Goal: Task Accomplishment & Management: Use online tool/utility

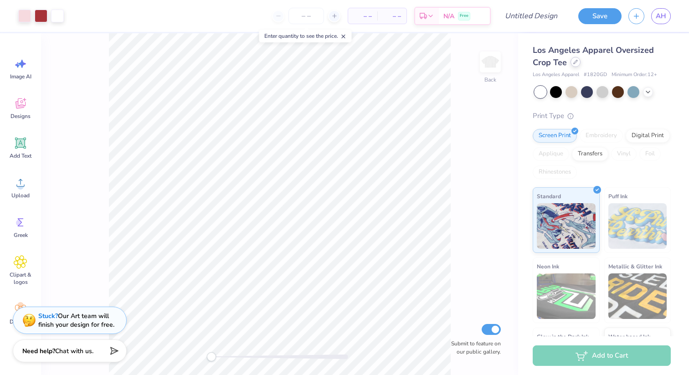
click at [577, 62] on icon at bounding box center [575, 62] width 5 height 5
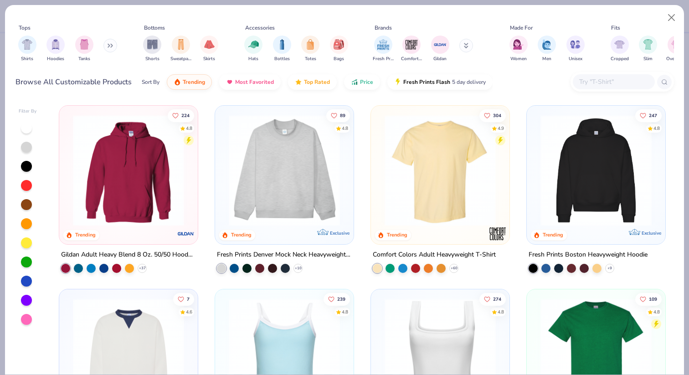
click at [261, 164] on img at bounding box center [284, 170] width 120 height 111
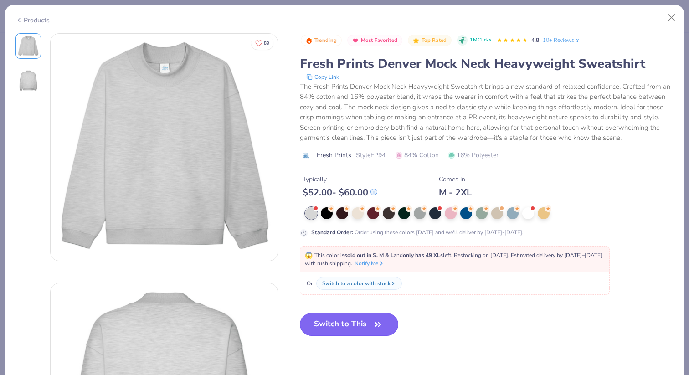
click at [346, 330] on button "Switch to This" at bounding box center [349, 324] width 99 height 23
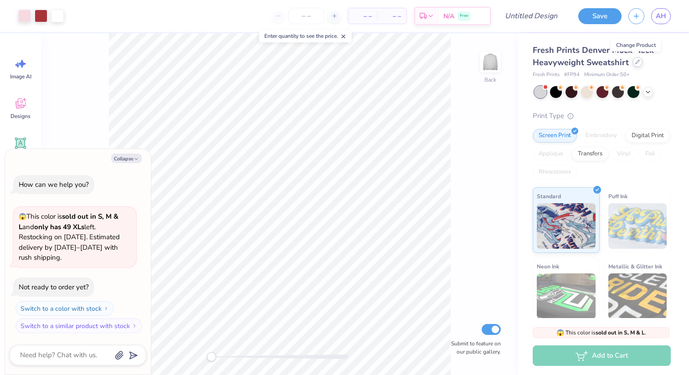
click at [635, 62] on icon at bounding box center [637, 62] width 5 height 5
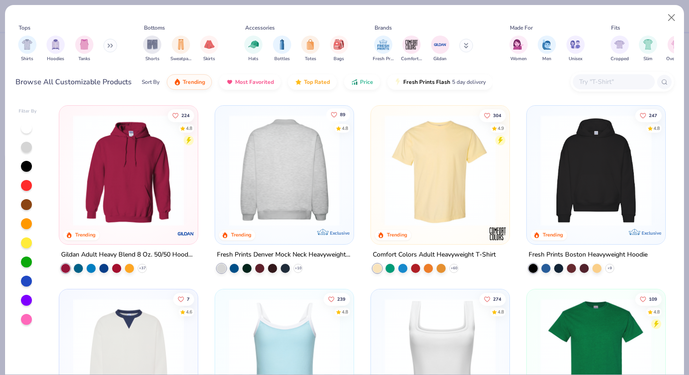
click at [335, 114] on icon "Like" at bounding box center [334, 114] width 6 height 6
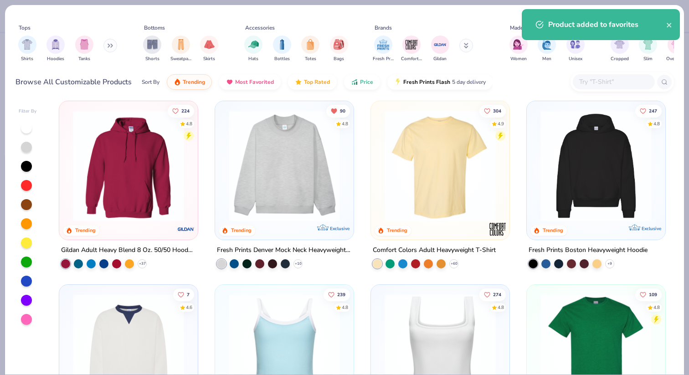
scroll to position [2, 0]
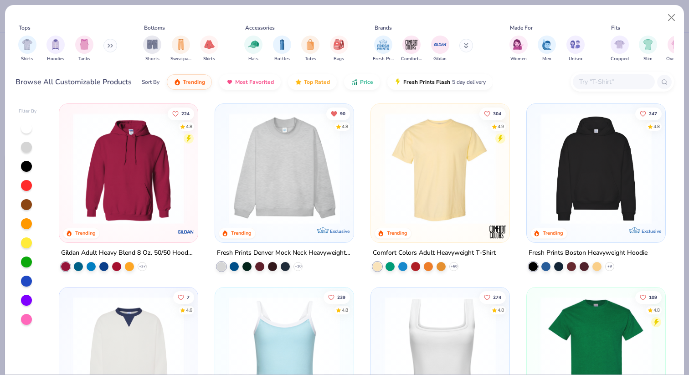
click at [576, 167] on img at bounding box center [596, 168] width 120 height 111
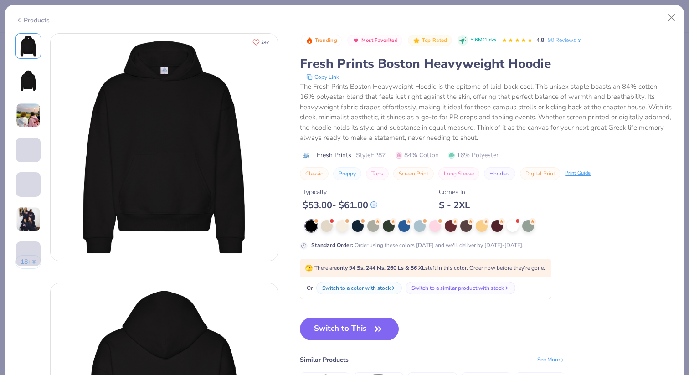
click at [254, 41] on icon "Like" at bounding box center [255, 42] width 7 height 7
click at [374, 226] on div at bounding box center [373, 225] width 12 height 12
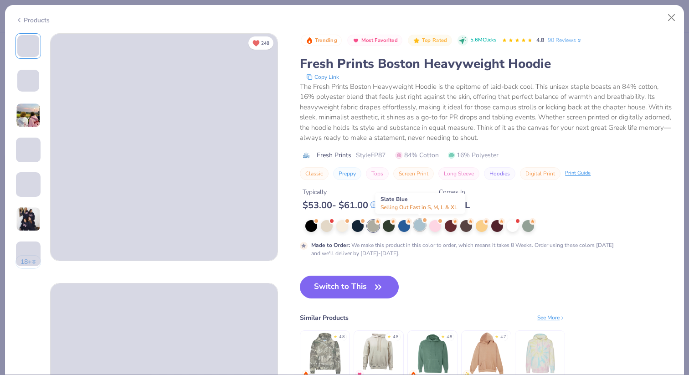
click at [420, 225] on div at bounding box center [420, 225] width 12 height 12
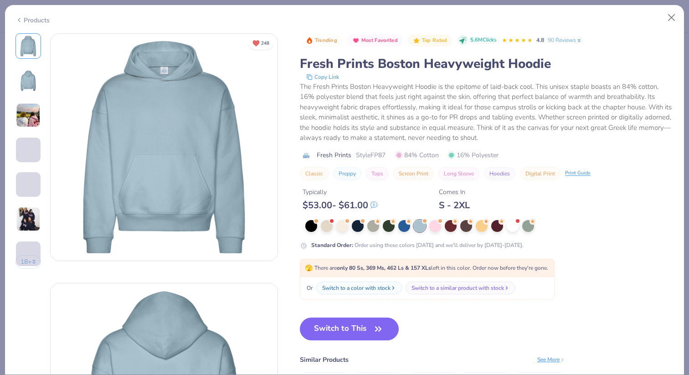
click at [19, 110] on img at bounding box center [28, 115] width 25 height 25
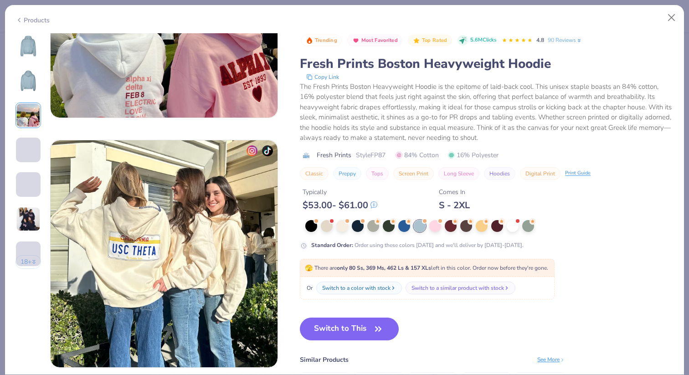
scroll to position [664, 0]
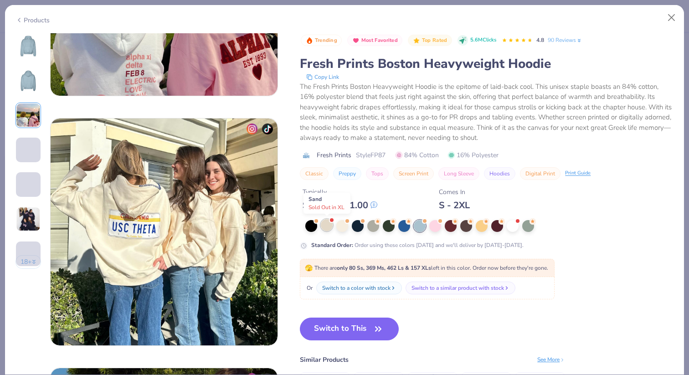
click at [323, 224] on div at bounding box center [327, 225] width 12 height 12
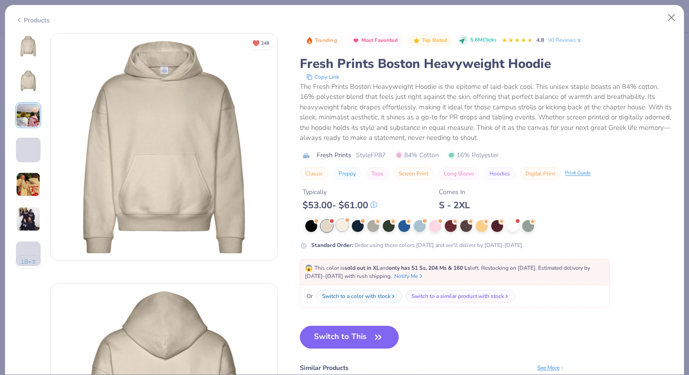
click at [347, 225] on div at bounding box center [342, 225] width 12 height 12
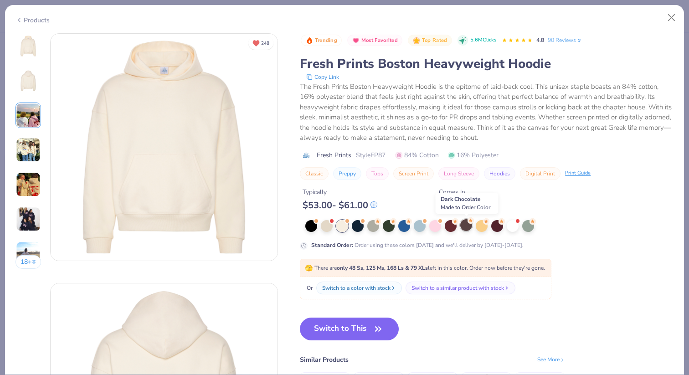
click at [467, 223] on div at bounding box center [466, 225] width 12 height 12
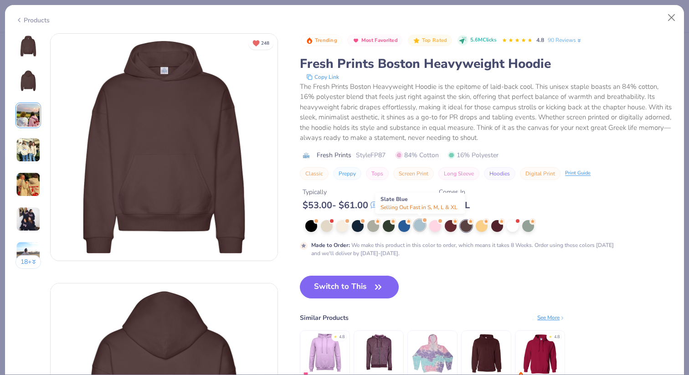
click at [421, 223] on div at bounding box center [420, 225] width 12 height 12
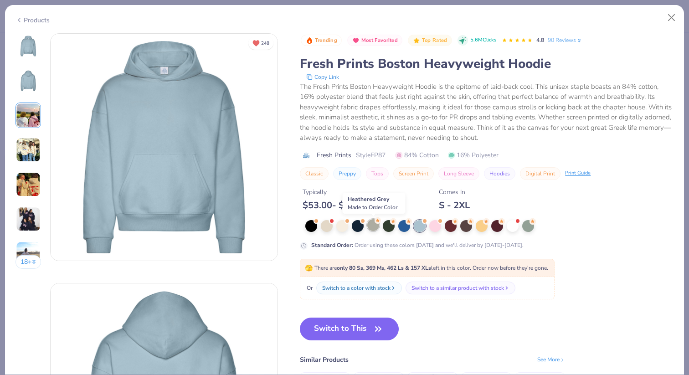
click at [371, 228] on div at bounding box center [373, 225] width 12 height 12
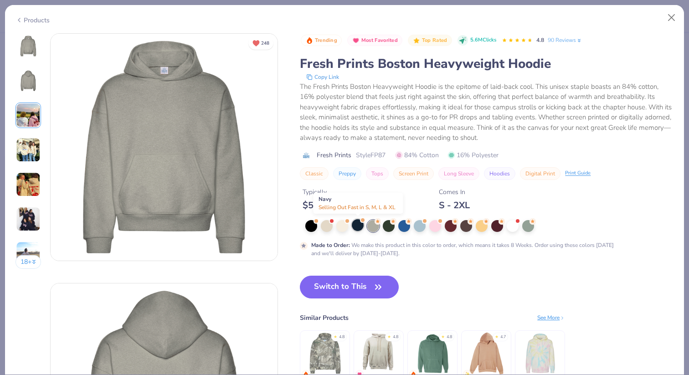
click at [358, 226] on div at bounding box center [358, 225] width 12 height 12
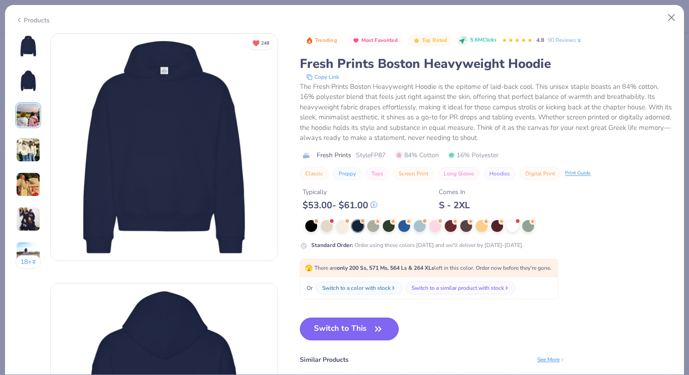
click at [351, 332] on button "Switch to This" at bounding box center [349, 329] width 99 height 23
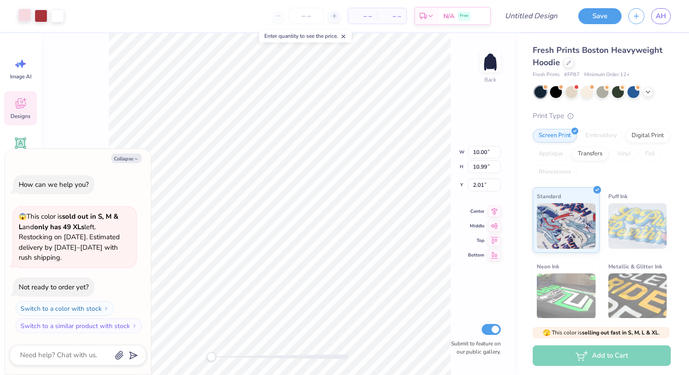
click at [21, 17] on div at bounding box center [24, 15] width 13 height 13
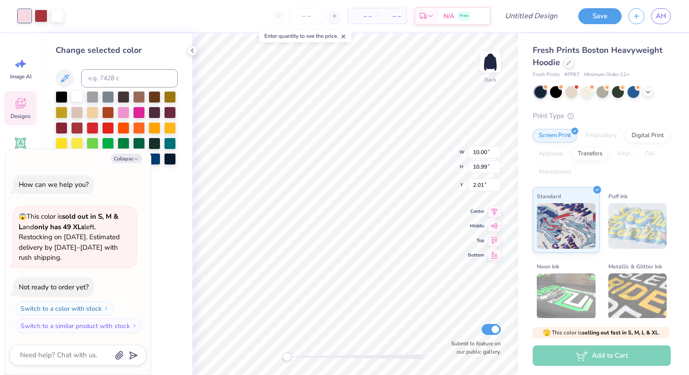
click at [77, 98] on div at bounding box center [77, 96] width 12 height 12
click at [39, 13] on div at bounding box center [41, 15] width 13 height 13
click at [137, 159] on icon "button" at bounding box center [136, 158] width 5 height 5
type textarea "x"
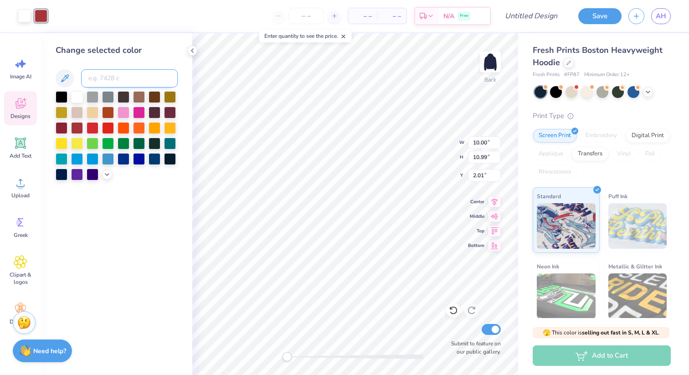
click at [111, 84] on input at bounding box center [129, 78] width 97 height 18
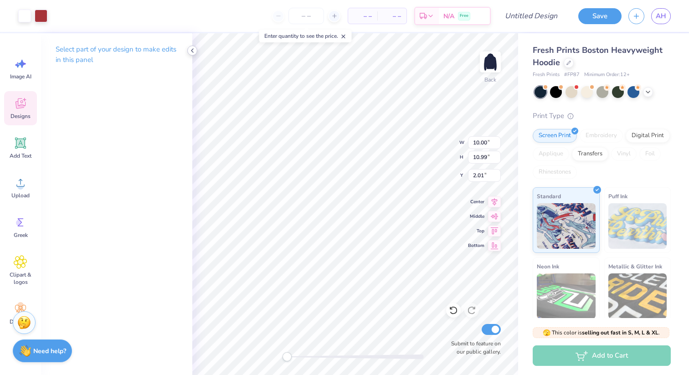
click at [192, 50] on polyline at bounding box center [192, 51] width 2 height 4
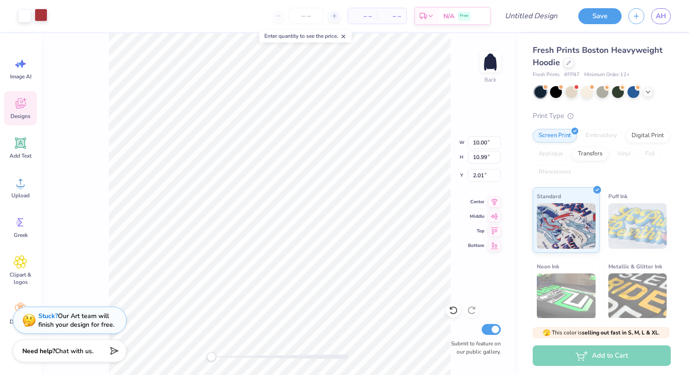
click at [44, 15] on div at bounding box center [41, 15] width 13 height 13
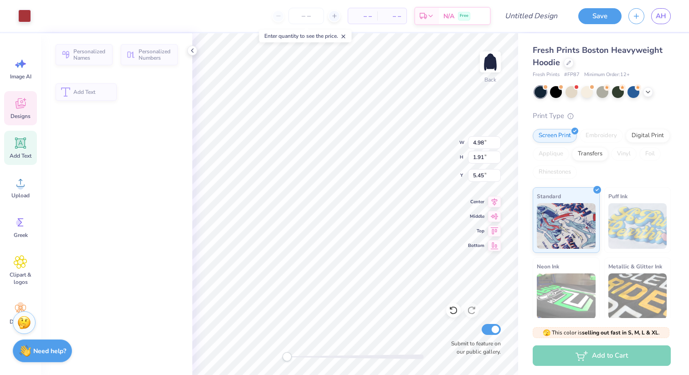
type input "4.98"
type input "1.91"
type input "5.45"
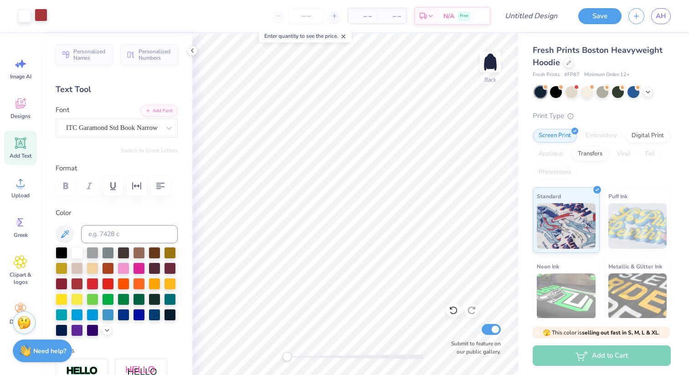
click at [41, 17] on div at bounding box center [41, 15] width 13 height 13
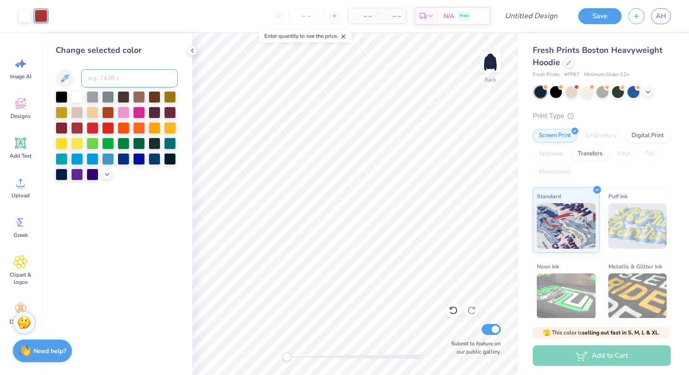
click at [111, 80] on input at bounding box center [129, 78] width 97 height 18
paste input "92CAD2"
type input "92CAD2"
click at [106, 175] on icon at bounding box center [106, 173] width 7 height 7
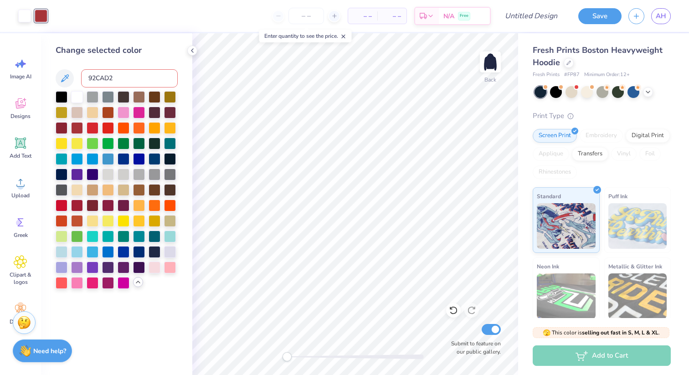
click at [117, 82] on input "92CAD2" at bounding box center [129, 78] width 97 height 18
click at [77, 248] on div at bounding box center [77, 251] width 12 height 12
click at [21, 15] on div at bounding box center [24, 15] width 13 height 13
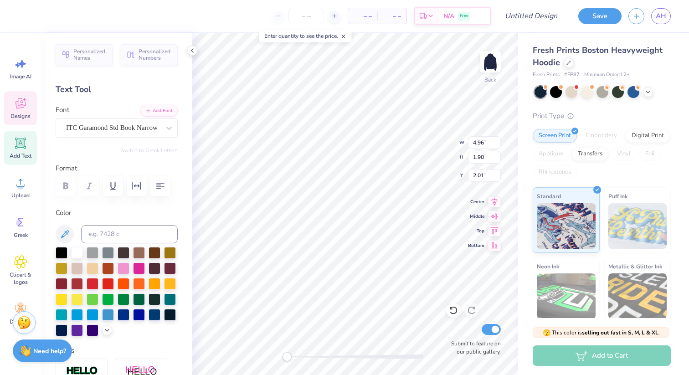
type input "4.96"
type input "1.90"
type input "2.01"
type textarea "Alpha"
type input "4.80"
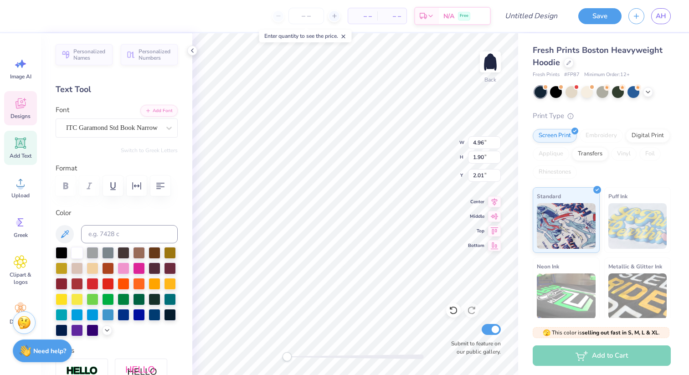
type input "1.64"
type input "3.89"
type textarea "Epsilon"
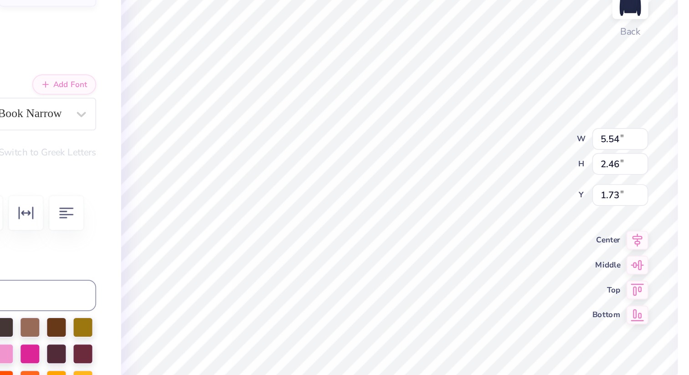
type input "5.39"
type input "2.39"
type input "1.80"
type input "6.71"
type input "2.20"
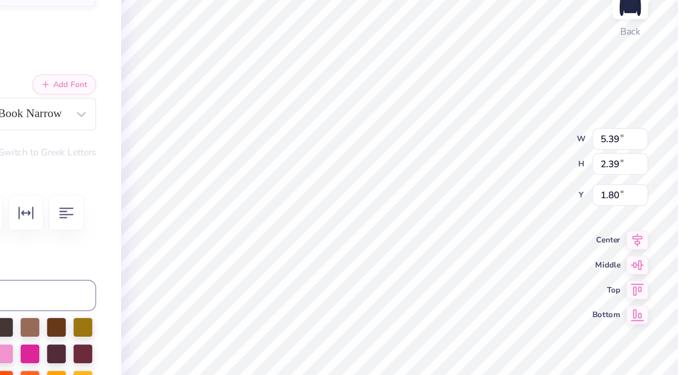
type input "3.61"
type input "5.39"
type input "2.39"
type input "1.80"
type input "1.74"
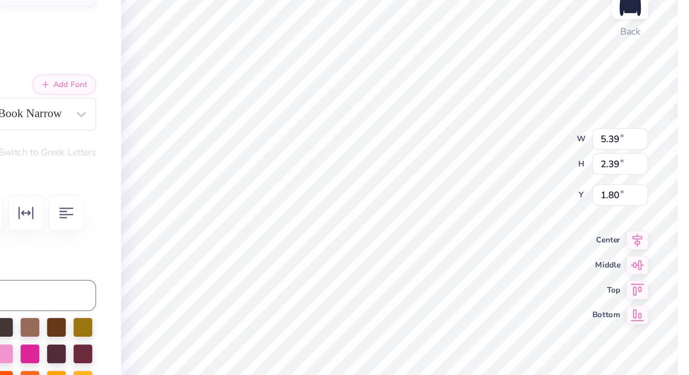
type input "1.48"
type input "2.82"
type input "0.90"
type input "0.70"
type input "3.21"
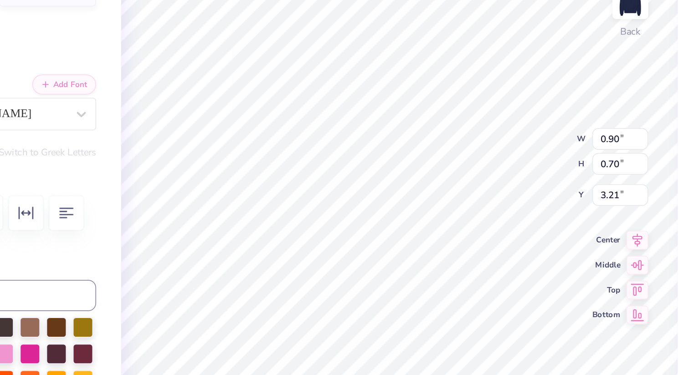
type input "0.15"
type input "0.12"
type input "3.55"
type input "0.19"
type input "0.15"
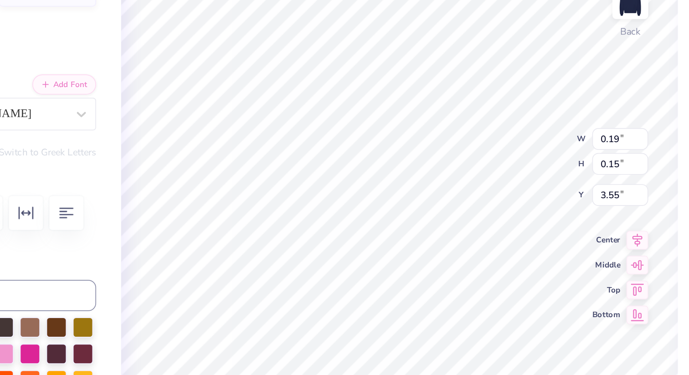
type input "0.76"
type input "0.59"
type input "3.29"
type textarea "AED"
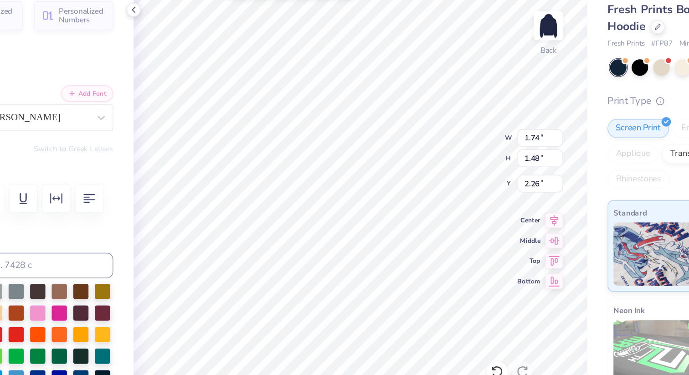
type input "0.70"
type input "0.57"
type input "2.71"
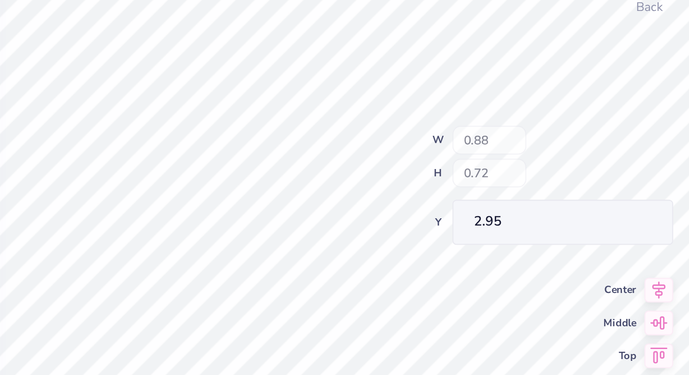
type input "0.88"
type input "0.72"
type input "2.95"
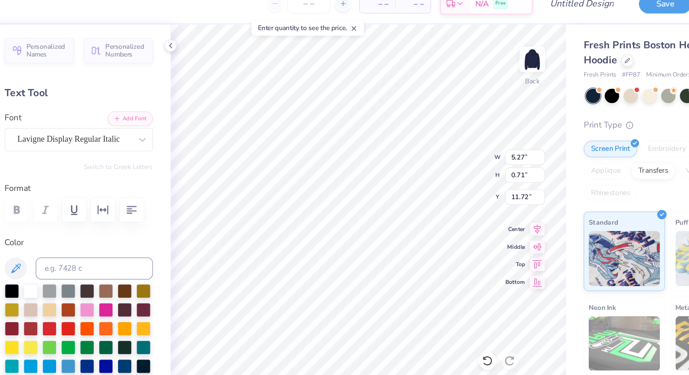
type input "5.27"
type input "0.71"
type input "11.72"
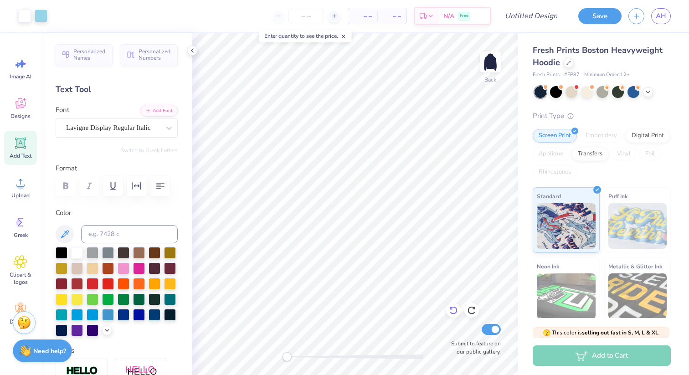
click at [453, 311] on icon at bounding box center [453, 310] width 9 height 9
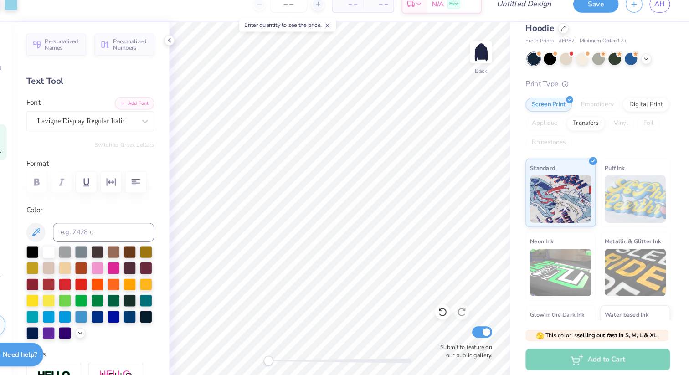
scroll to position [0, 0]
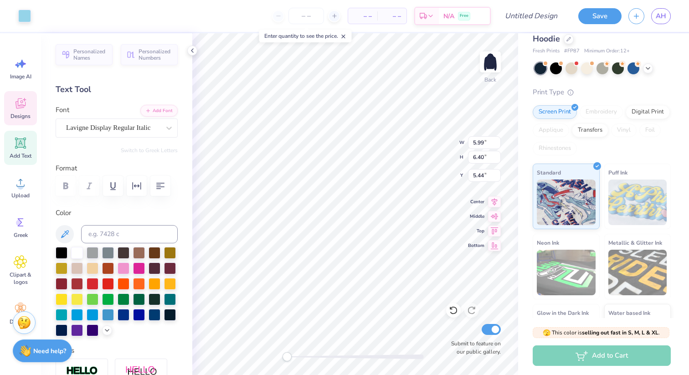
click at [21, 107] on icon at bounding box center [20, 104] width 9 height 7
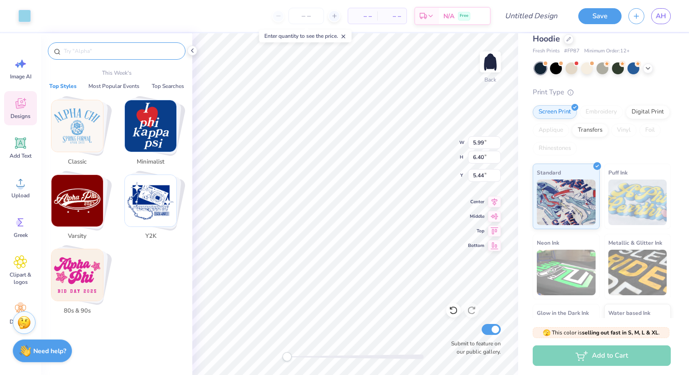
click at [87, 51] on input "text" at bounding box center [121, 50] width 117 height 9
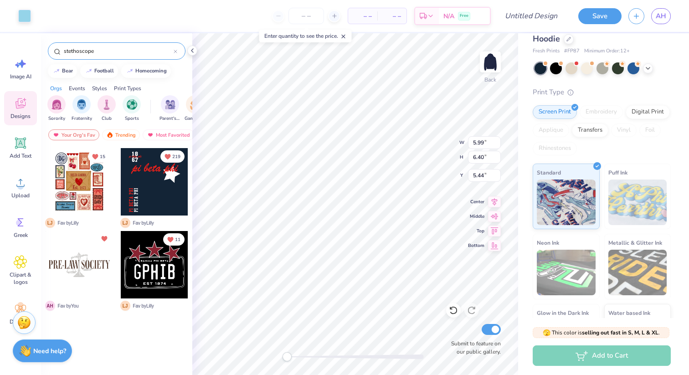
type input "stethoscope"
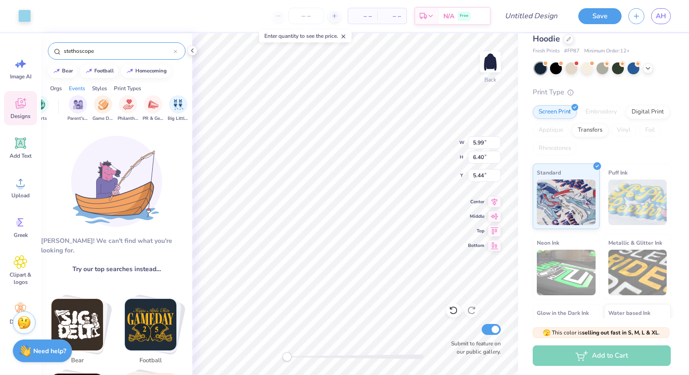
scroll to position [0, 94]
click at [131, 100] on img "filter for Philanthropy" at bounding box center [126, 103] width 10 height 10
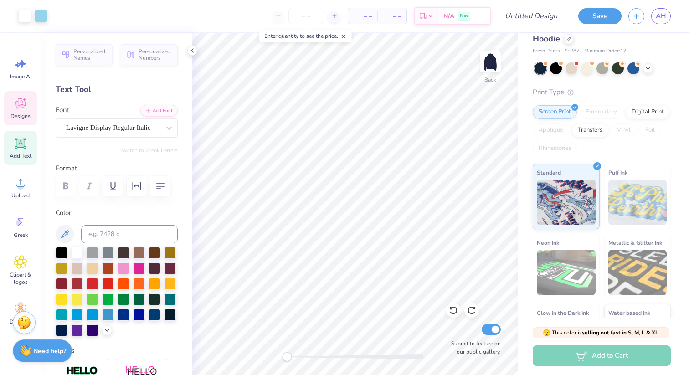
click at [24, 107] on icon at bounding box center [20, 104] width 9 height 7
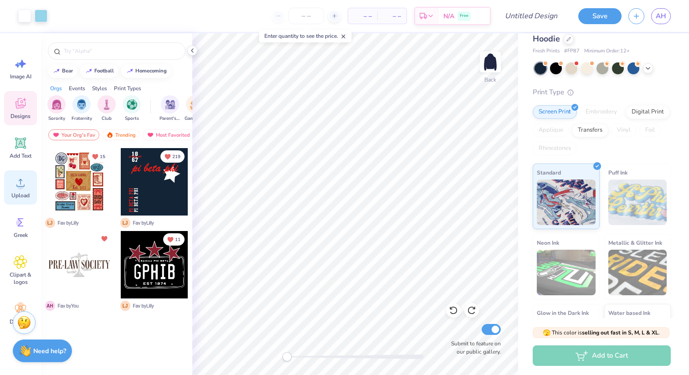
click at [21, 190] on div "Upload" at bounding box center [20, 187] width 33 height 34
click at [119, 50] on input "text" at bounding box center [121, 50] width 117 height 9
type input "health"
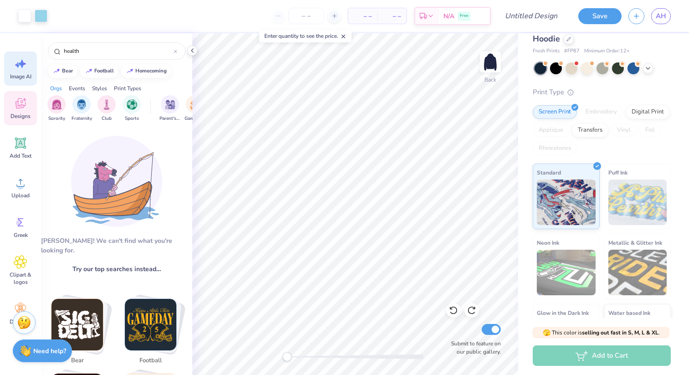
click at [24, 67] on icon at bounding box center [21, 64] width 14 height 14
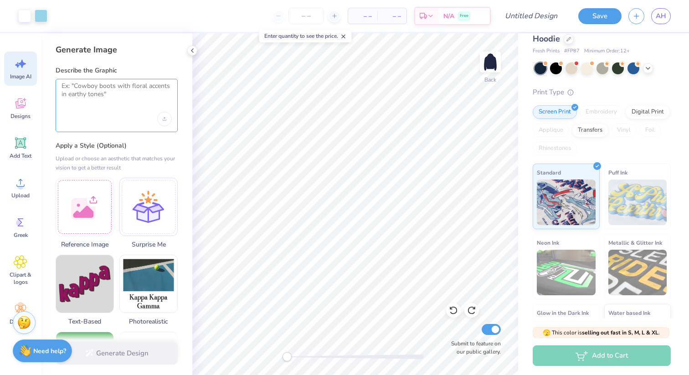
click at [101, 90] on textarea at bounding box center [117, 93] width 110 height 23
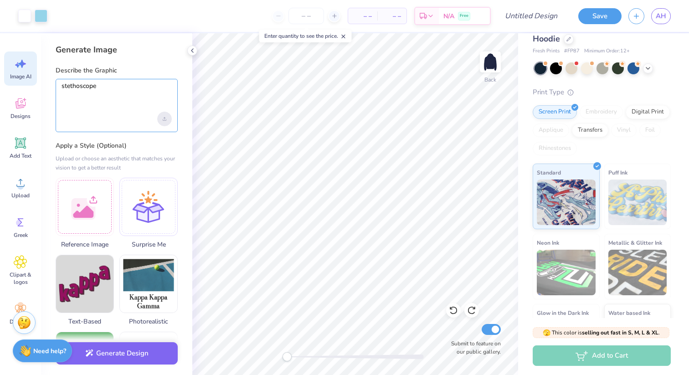
type textarea "stethoscope"
click at [163, 119] on icon "Upload image" at bounding box center [164, 119] width 3 height 1
click at [82, 213] on div at bounding box center [85, 205] width 58 height 58
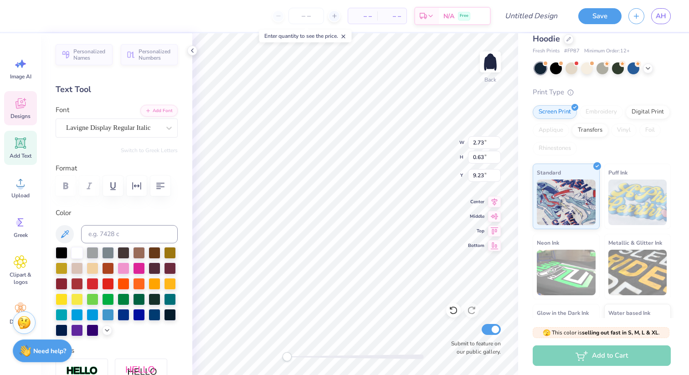
scroll to position [0, 0]
type textarea "Clemson, SC Gamma Chapter"
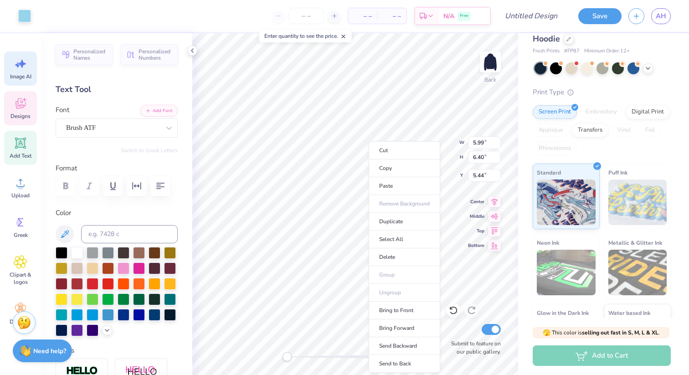
click at [14, 71] on div "Image AI" at bounding box center [20, 68] width 33 height 34
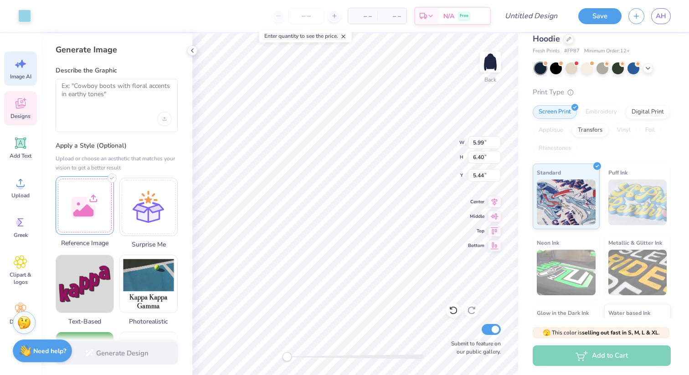
click at [93, 207] on div at bounding box center [85, 205] width 58 height 58
click at [103, 92] on textarea at bounding box center [117, 93] width 110 height 23
click at [97, 222] on div at bounding box center [85, 205] width 58 height 58
click at [102, 222] on div at bounding box center [85, 205] width 58 height 58
click at [98, 87] on textarea at bounding box center [117, 93] width 110 height 23
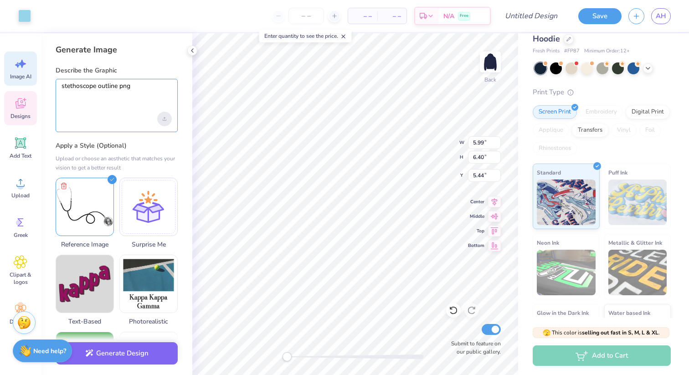
type textarea "stethoscope outline png"
click at [165, 116] on div "Upload image" at bounding box center [164, 119] width 15 height 15
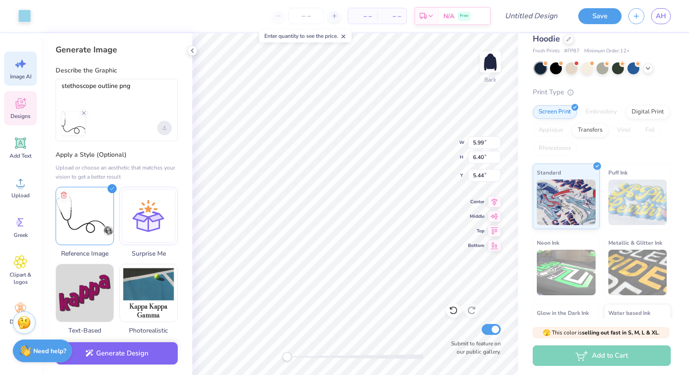
click at [160, 125] on div "Upload image" at bounding box center [164, 128] width 15 height 15
click at [126, 345] on button "Generate Design" at bounding box center [117, 351] width 122 height 22
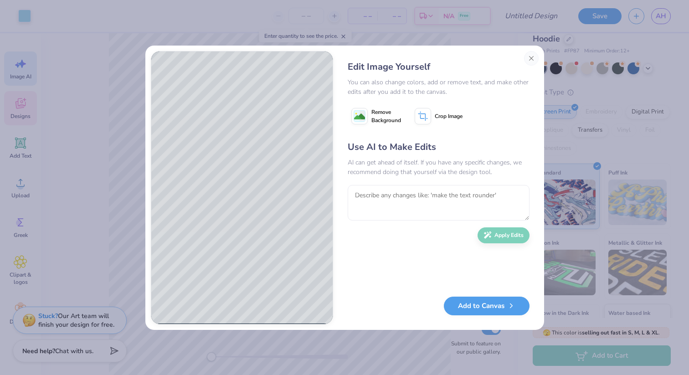
click at [379, 116] on span "Remove Background" at bounding box center [386, 116] width 30 height 16
click at [433, 206] on textarea at bounding box center [439, 203] width 182 height 36
type textarea "make it filled in and one color"
click at [498, 230] on button "Apply Edits" at bounding box center [504, 233] width 52 height 16
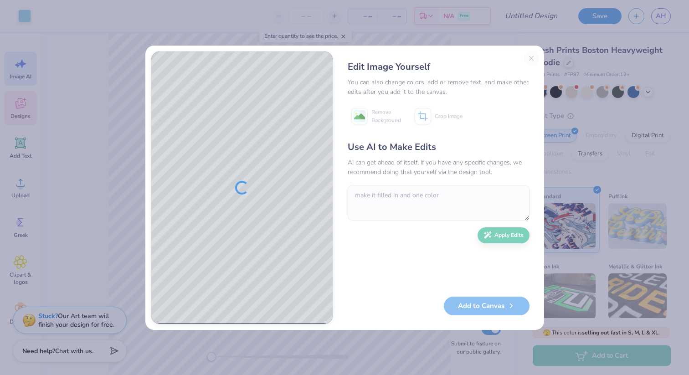
scroll to position [24, 0]
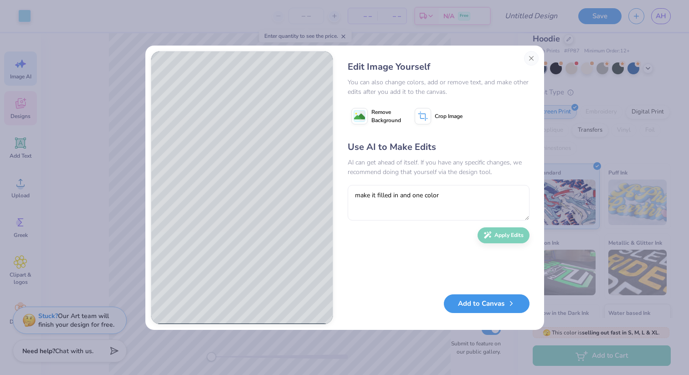
click at [484, 302] on button "Add to Canvas" at bounding box center [487, 303] width 86 height 19
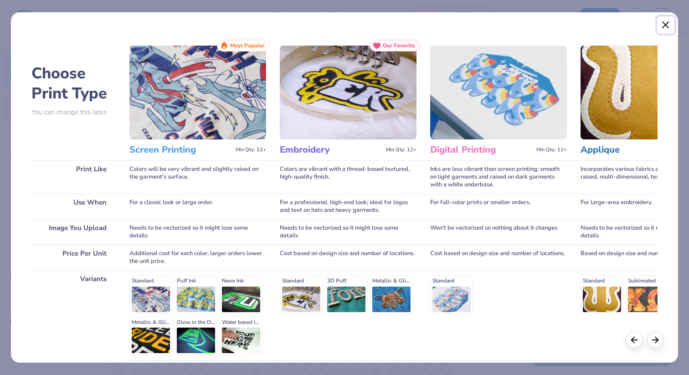
click at [663, 24] on button "Close" at bounding box center [665, 24] width 17 height 17
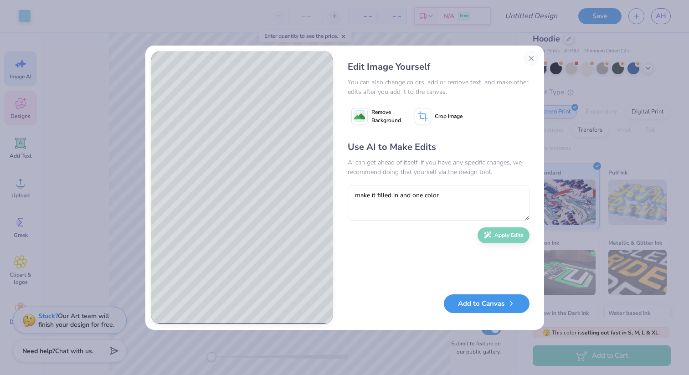
click at [476, 304] on button "Add to Canvas" at bounding box center [487, 303] width 86 height 19
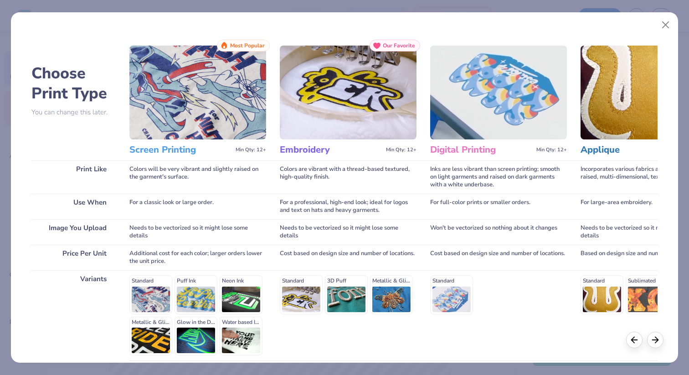
click at [195, 113] on img at bounding box center [197, 93] width 137 height 94
click at [184, 149] on h3 "Screen Printing" at bounding box center [180, 150] width 103 height 12
click at [242, 59] on img at bounding box center [197, 93] width 137 height 94
click at [175, 113] on img at bounding box center [197, 93] width 137 height 94
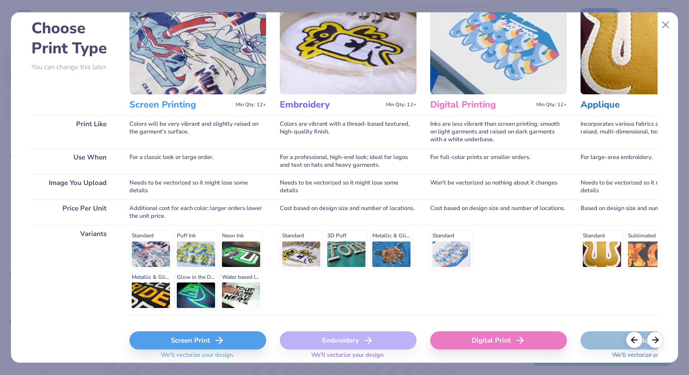
scroll to position [55, 0]
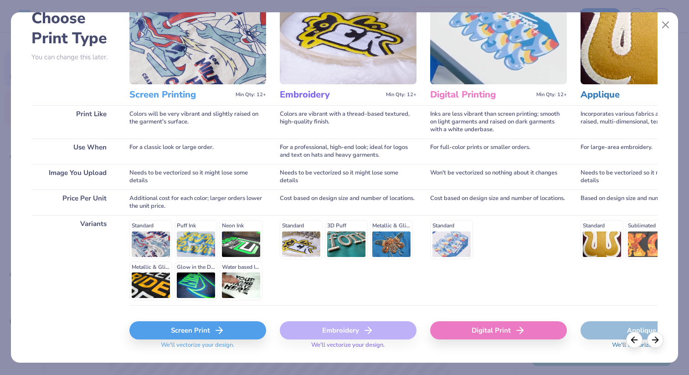
click at [151, 243] on div "Standard Puff Ink Neon Ink Metallic & Glitter Ink Glow in the Dark Ink Water ba…" at bounding box center [197, 260] width 137 height 80
click at [147, 242] on div "Standard Puff Ink Neon Ink Metallic & Glitter Ink Glow in the Dark Ink Water ba…" at bounding box center [197, 260] width 137 height 80
click at [151, 228] on div "Standard Puff Ink Neon Ink Metallic & Glitter Ink Glow in the Dark Ink Water ba…" at bounding box center [197, 260] width 137 height 80
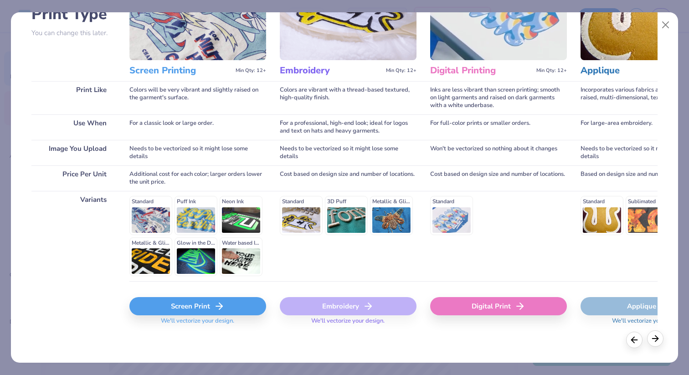
click at [659, 343] on icon at bounding box center [655, 339] width 10 height 10
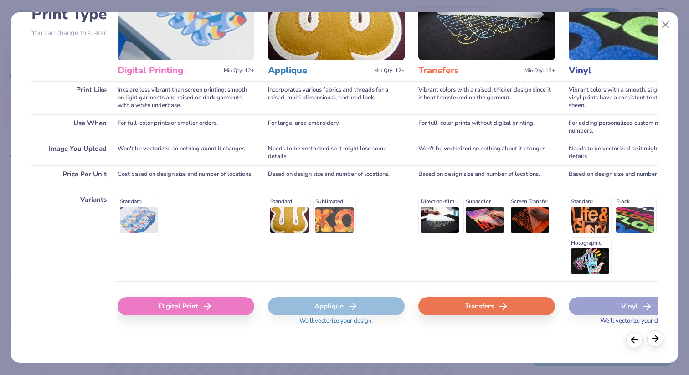
scroll to position [0, 313]
click at [659, 343] on icon at bounding box center [655, 339] width 10 height 10
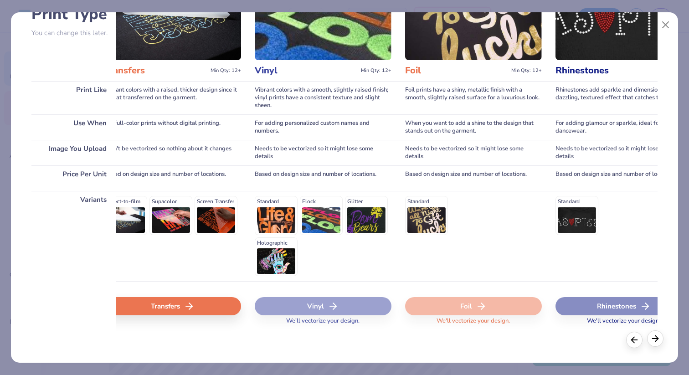
click at [659, 343] on icon at bounding box center [655, 339] width 10 height 10
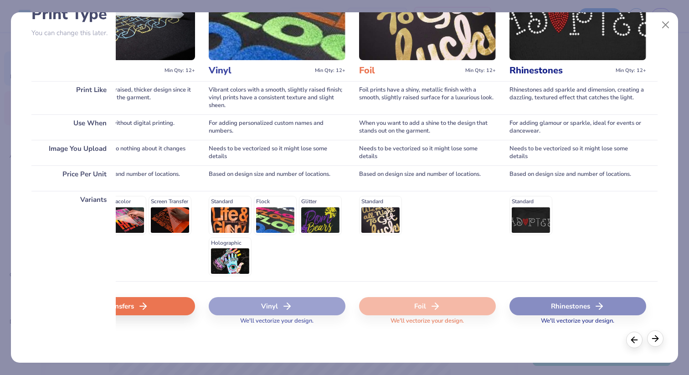
scroll to position [0, 674]
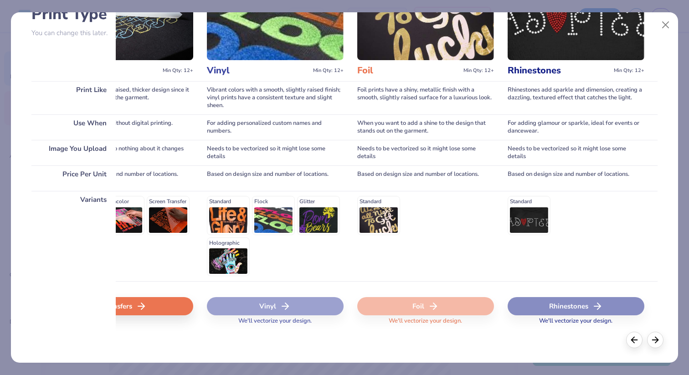
click at [626, 344] on div "Choose Print Type You can change this later. Print Like Use When Image You Uplo…" at bounding box center [345, 187] width 668 height 350
click at [636, 343] on icon at bounding box center [634, 339] width 10 height 10
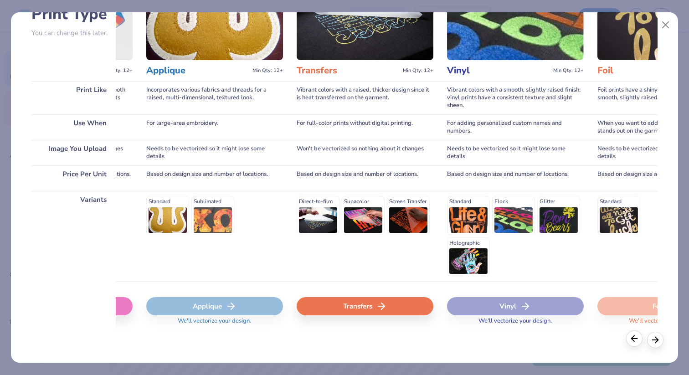
click at [636, 343] on icon at bounding box center [634, 339] width 10 height 10
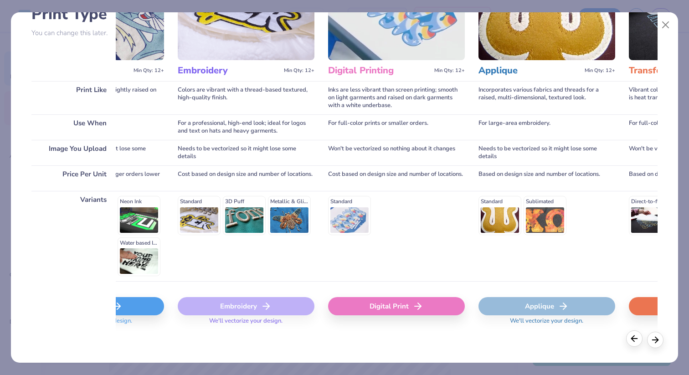
click at [636, 343] on icon at bounding box center [634, 339] width 10 height 10
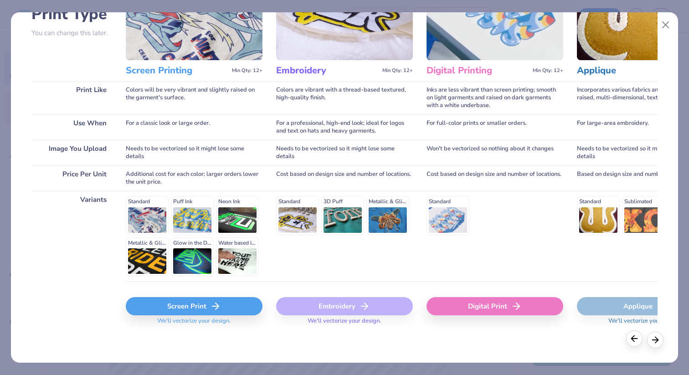
scroll to position [0, 0]
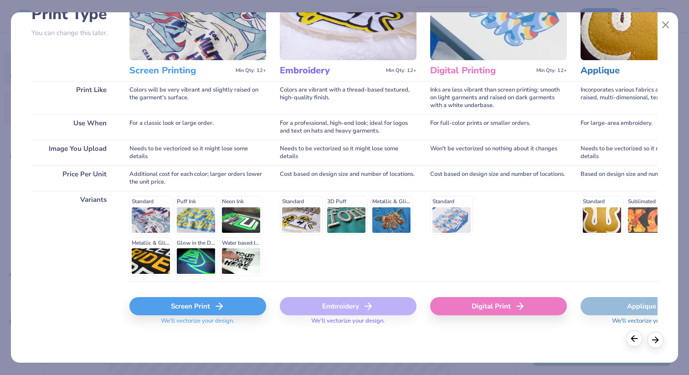
click at [636, 343] on icon at bounding box center [634, 339] width 10 height 10
click at [221, 307] on polyline at bounding box center [220, 306] width 3 height 6
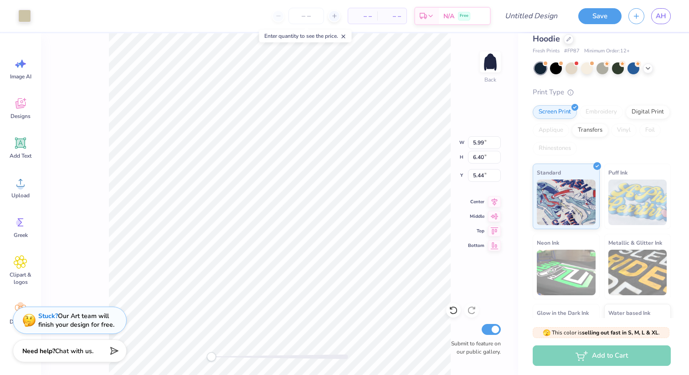
type input "7.80"
type input "12.42"
type input "0.54"
type input "5.99"
type input "6.40"
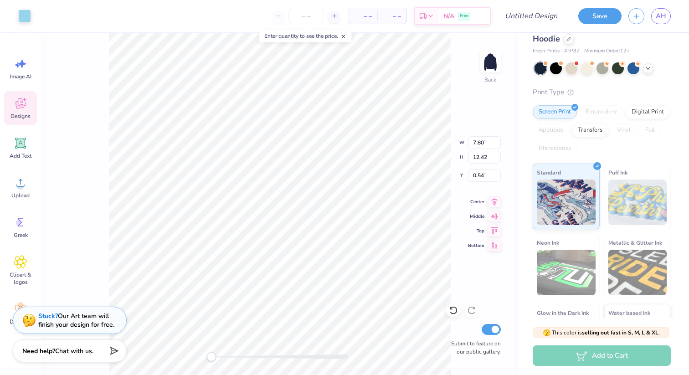
type input "5.44"
type input "5.27"
type input "0.71"
type input "11.72"
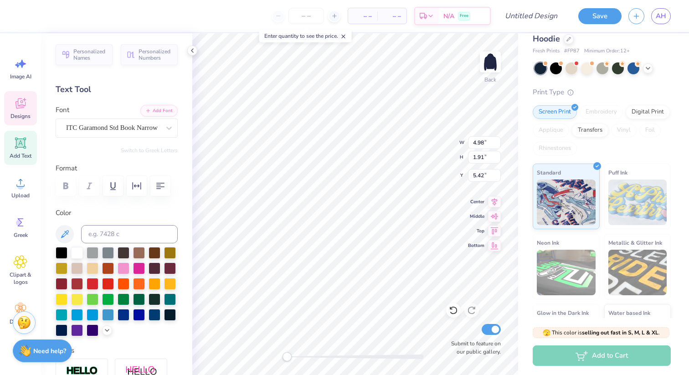
type input "6.71"
type input "2.20"
type input "3.56"
type input "6.88"
type input "2.25"
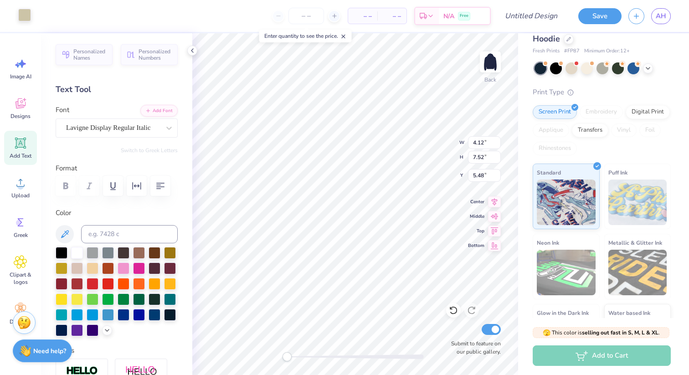
click at [20, 13] on div at bounding box center [24, 15] width 13 height 13
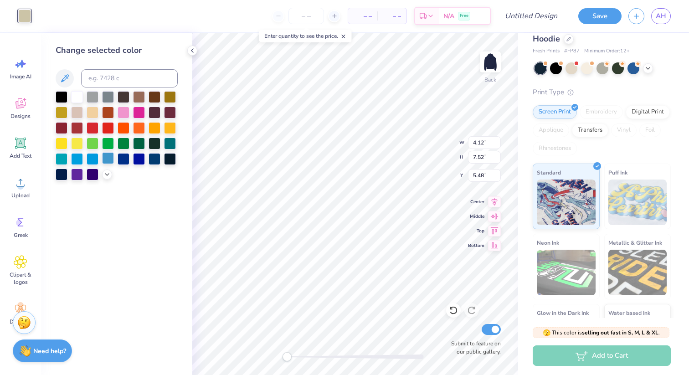
click at [105, 160] on div at bounding box center [108, 158] width 12 height 12
click at [105, 172] on icon at bounding box center [106, 173] width 7 height 7
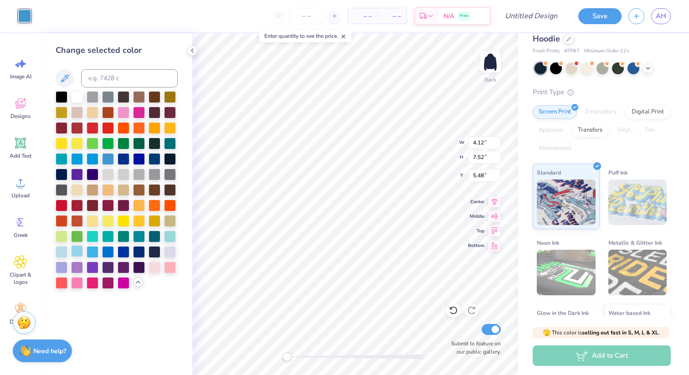
click at [77, 250] on div at bounding box center [77, 251] width 12 height 12
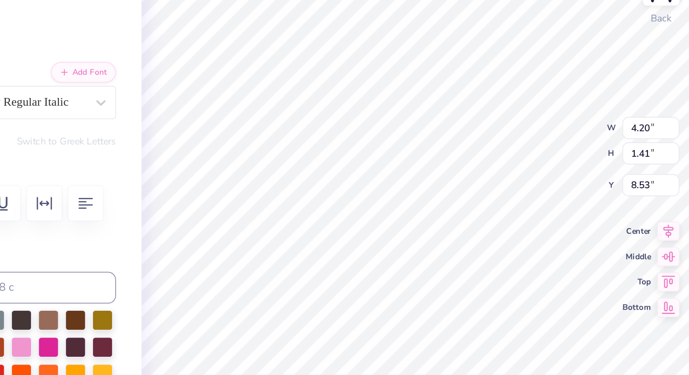
type input "4.79"
type input "1.61"
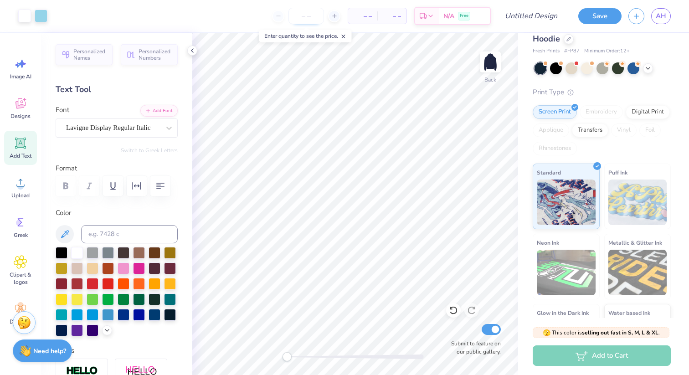
click at [306, 16] on input "number" at bounding box center [306, 16] width 36 height 16
type input "13"
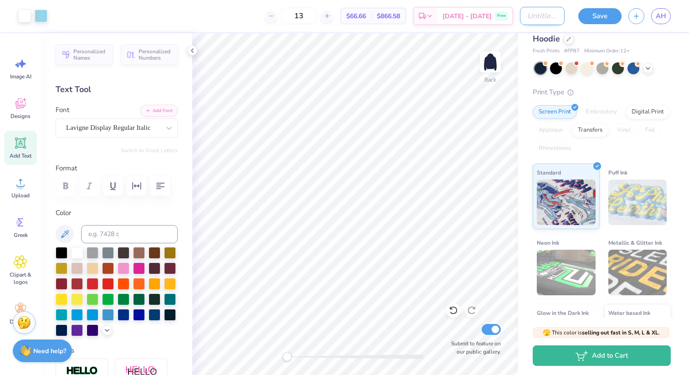
click at [531, 14] on input "Design Title" at bounding box center [542, 16] width 45 height 18
type input "option 1"
click at [599, 9] on button "Save" at bounding box center [599, 15] width 43 height 16
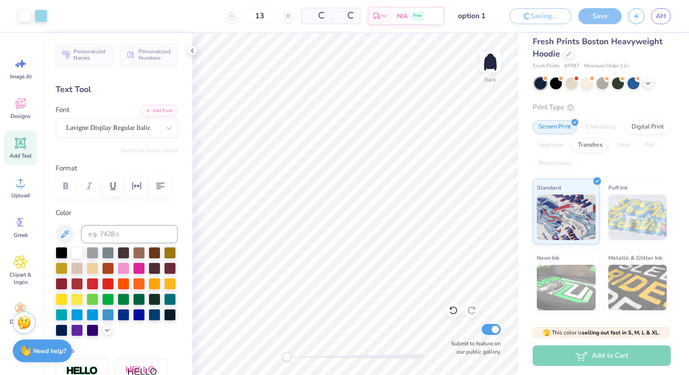
scroll to position [39, 0]
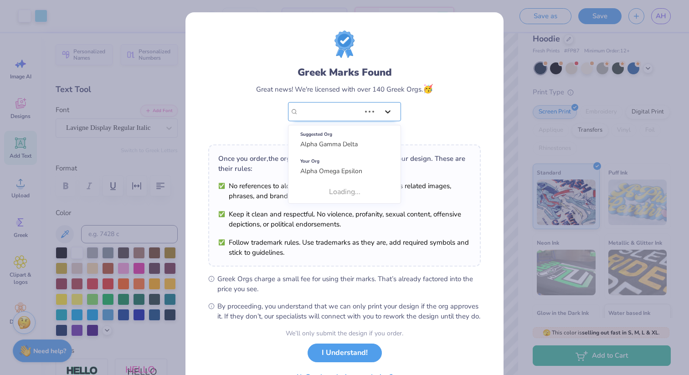
click at [388, 111] on icon at bounding box center [387, 111] width 9 height 9
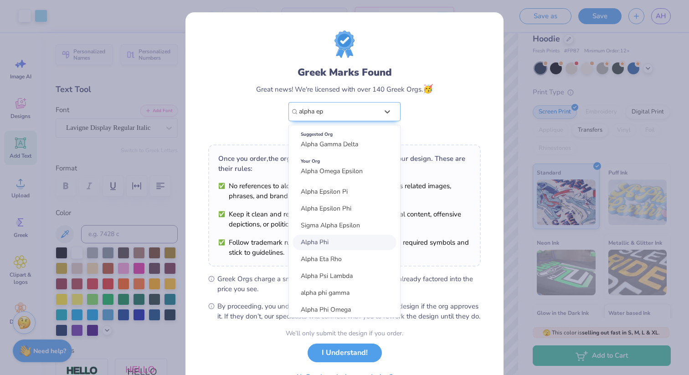
type input "alpha ep"
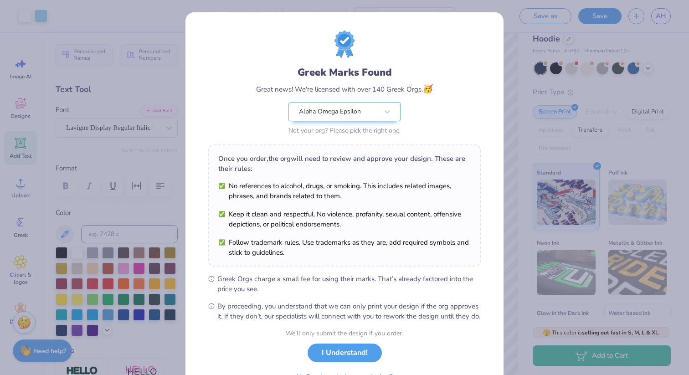
click at [456, 105] on div "Greek Marks Found Great news! We're licensed with over 140 Greek Orgs. 🥳 Alpha …" at bounding box center [344, 84] width 273 height 107
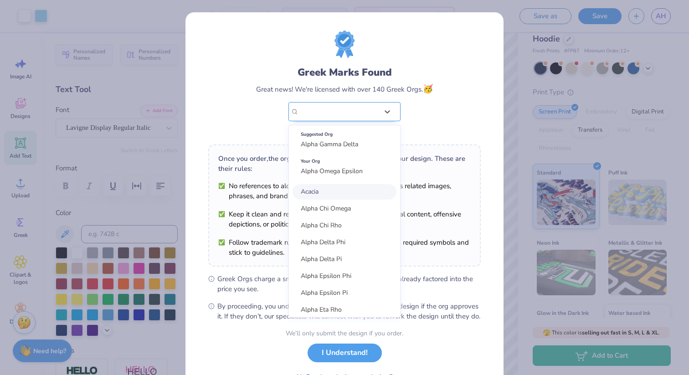
click at [370, 110] on div "Alpha Omega Epsilon" at bounding box center [338, 112] width 81 height 18
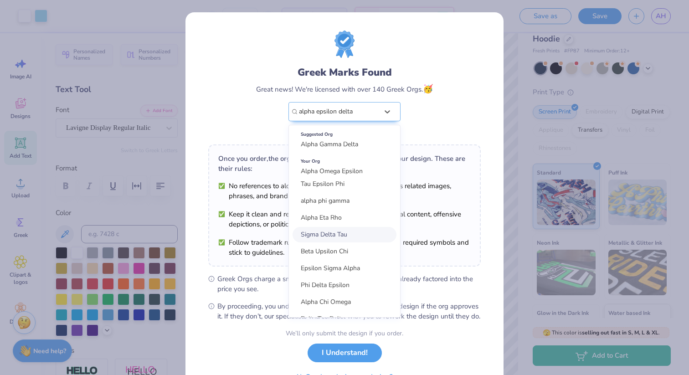
scroll to position [434, 0]
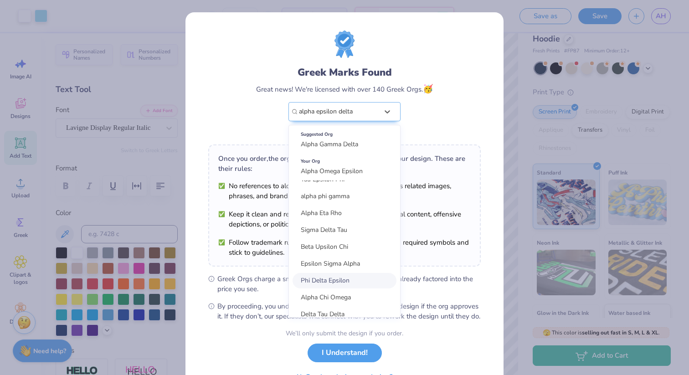
type input "alpha epsilon delta"
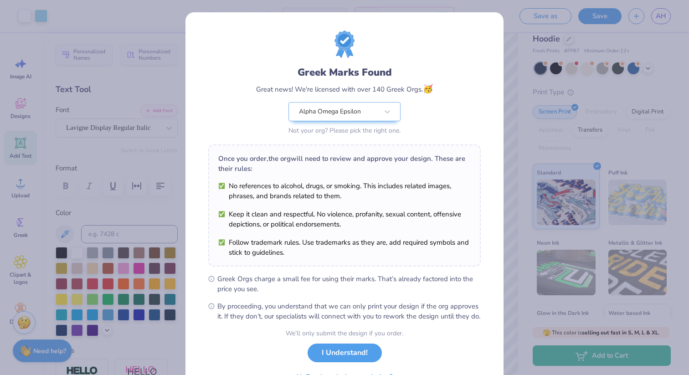
click at [254, 275] on span "Greek Orgs charge a small fee for using their marks. That’s already factored in…" at bounding box center [348, 284] width 263 height 20
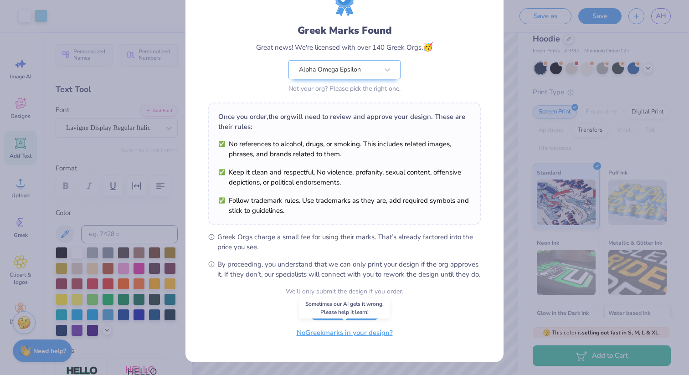
click at [355, 337] on button "No Greek marks in your design?" at bounding box center [345, 333] width 112 height 19
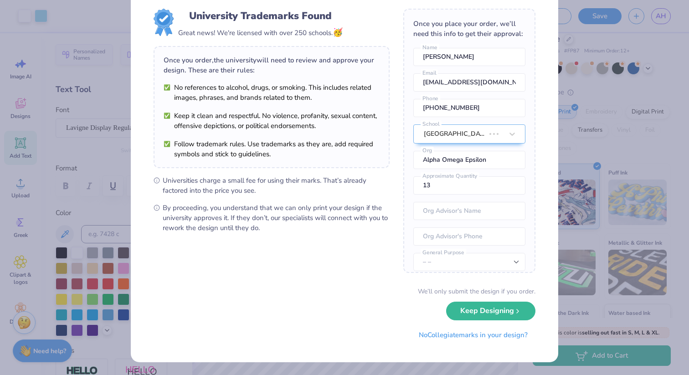
scroll to position [0, 0]
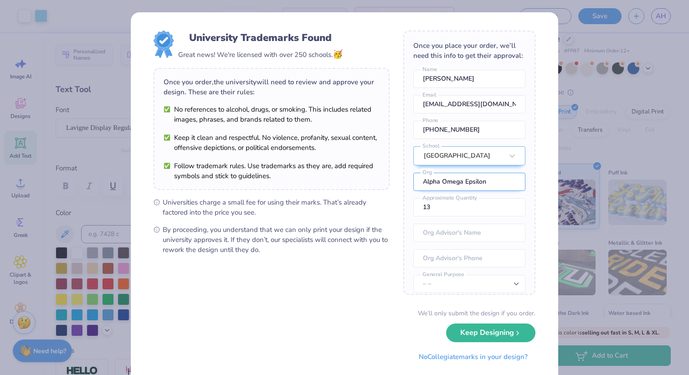
drag, startPoint x: 495, startPoint y: 183, endPoint x: 414, endPoint y: 182, distance: 81.6
click at [414, 180] on input "Alpha Omega Epsilon" at bounding box center [469, 182] width 112 height 18
click at [451, 187] on input "Alpha Omega Epsilon" at bounding box center [469, 182] width 112 height 18
drag, startPoint x: 443, startPoint y: 182, endPoint x: 500, endPoint y: 181, distance: 56.5
click at [500, 181] on input "Alpha Omega Epsilon" at bounding box center [469, 182] width 112 height 18
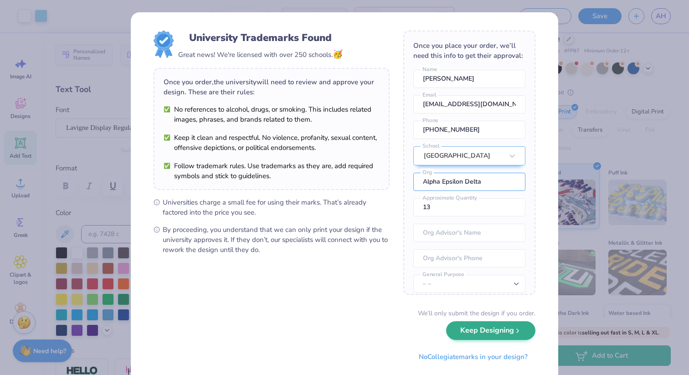
type input "Alpha Epsilon Delta"
click at [492, 332] on button "Keep Designing" at bounding box center [490, 330] width 89 height 19
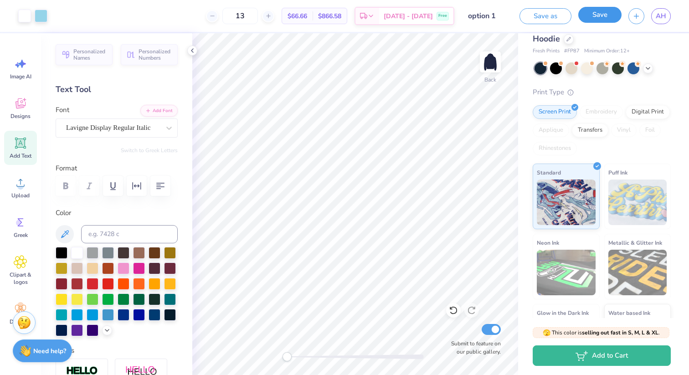
click at [599, 12] on button "Save" at bounding box center [599, 15] width 43 height 16
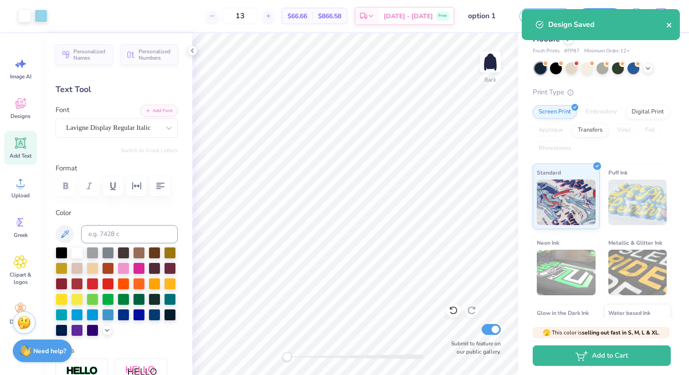
click at [671, 28] on icon "close" at bounding box center [669, 24] width 6 height 7
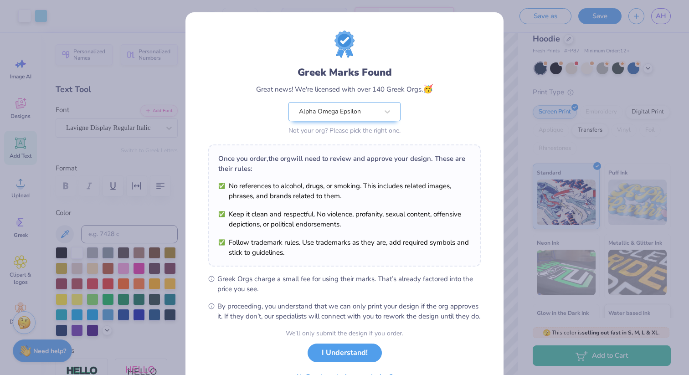
click at [658, 17] on div "Greek Marks Found Great news! We're licensed with over 140 Greek Orgs. 🥳 Alpha …" at bounding box center [344, 187] width 689 height 375
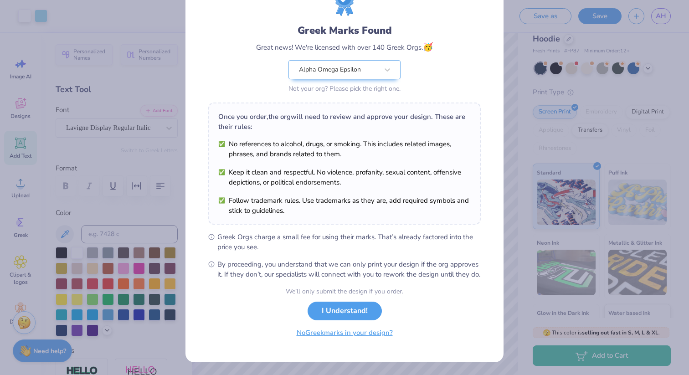
click at [335, 336] on button "No Greek marks in your design?" at bounding box center [345, 333] width 112 height 19
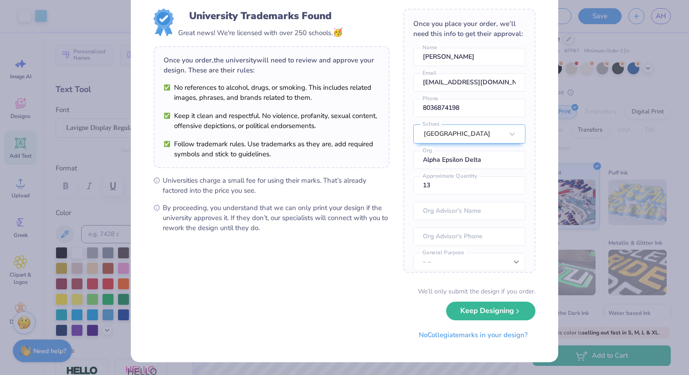
scroll to position [0, 0]
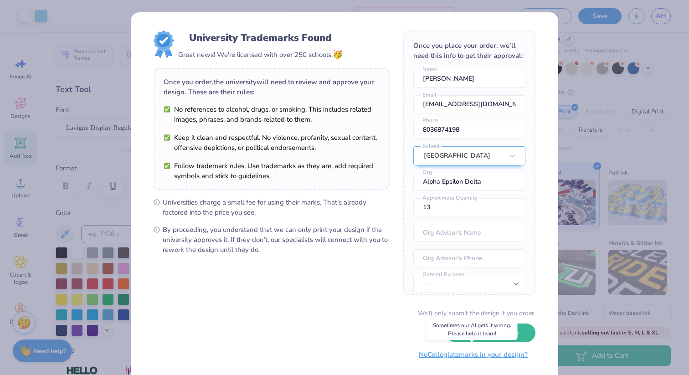
click at [446, 357] on button "No Collegiate marks in your design?" at bounding box center [473, 354] width 124 height 19
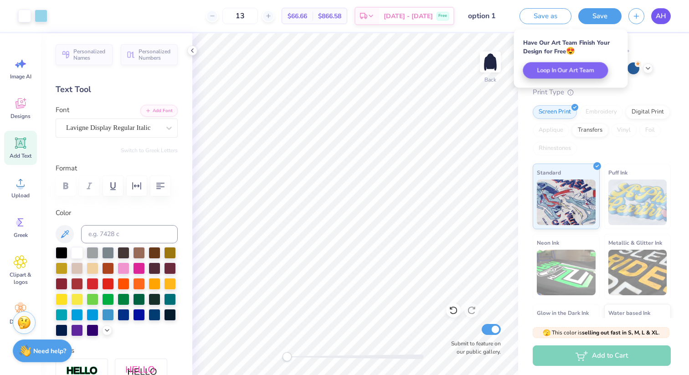
click at [667, 16] on link "AH" at bounding box center [661, 16] width 20 height 16
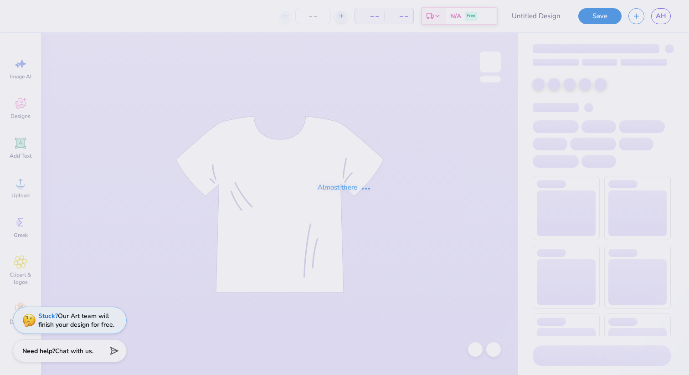
type input "option 1"
type input "13"
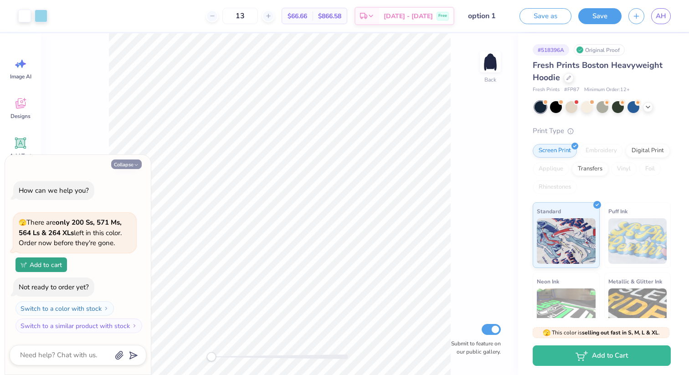
click at [132, 162] on button "Collapse" at bounding box center [126, 165] width 31 height 10
type textarea "x"
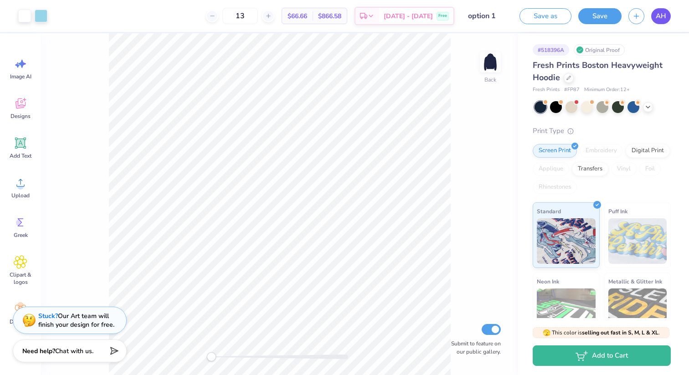
click at [660, 12] on span "AH" at bounding box center [661, 16] width 10 height 10
